Goal: Book appointment/travel/reservation

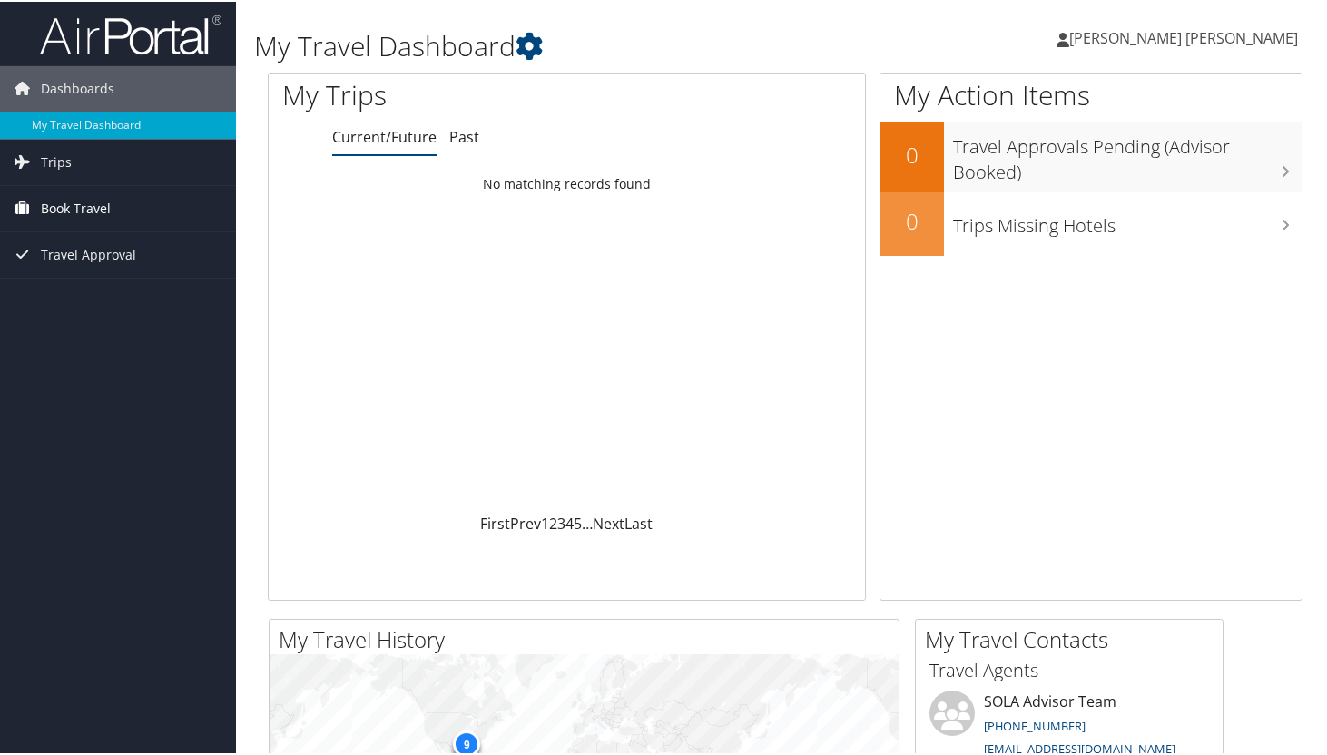
click at [103, 209] on span "Book Travel" at bounding box center [76, 206] width 70 height 45
click at [113, 267] on link "Book/Manage Online Trips" at bounding box center [118, 270] width 236 height 27
